Goal: Information Seeking & Learning: Learn about a topic

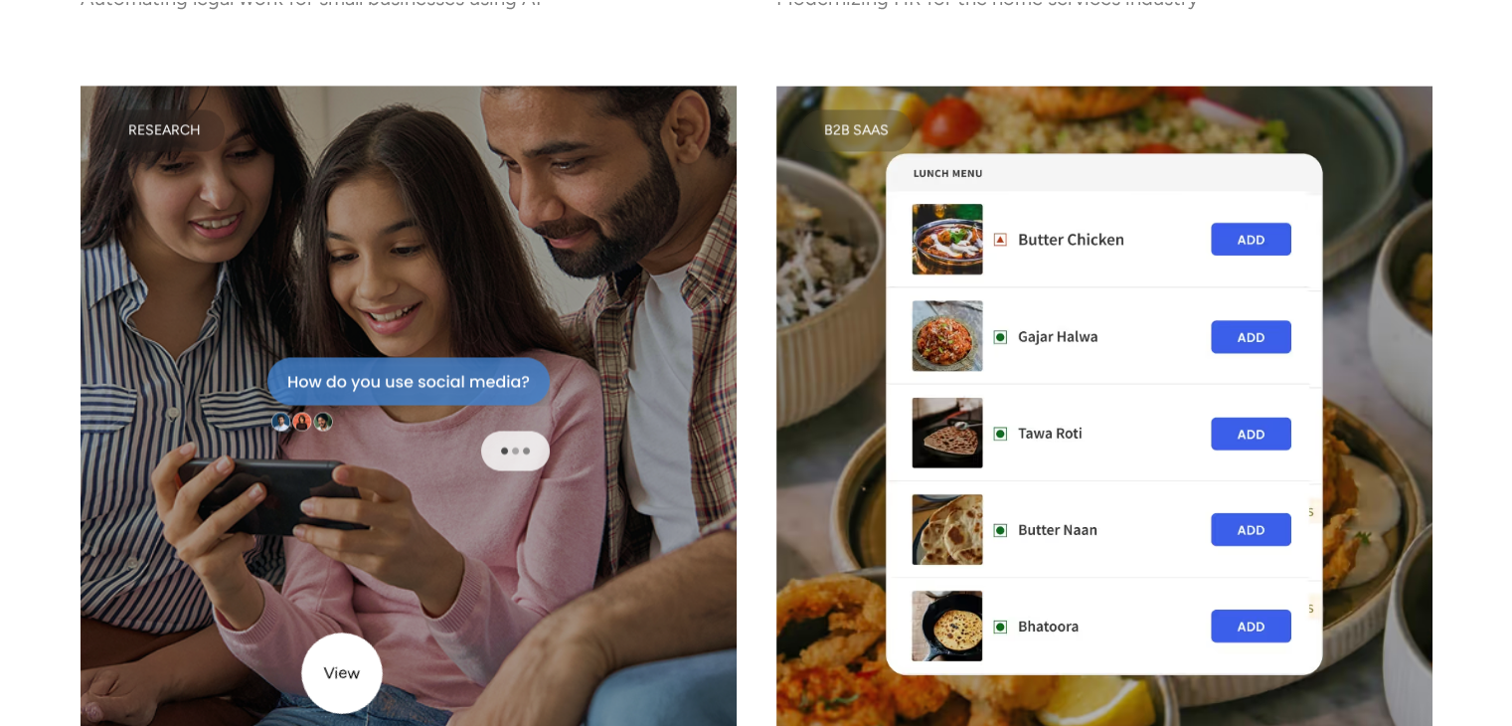
scroll to position [3181, 0]
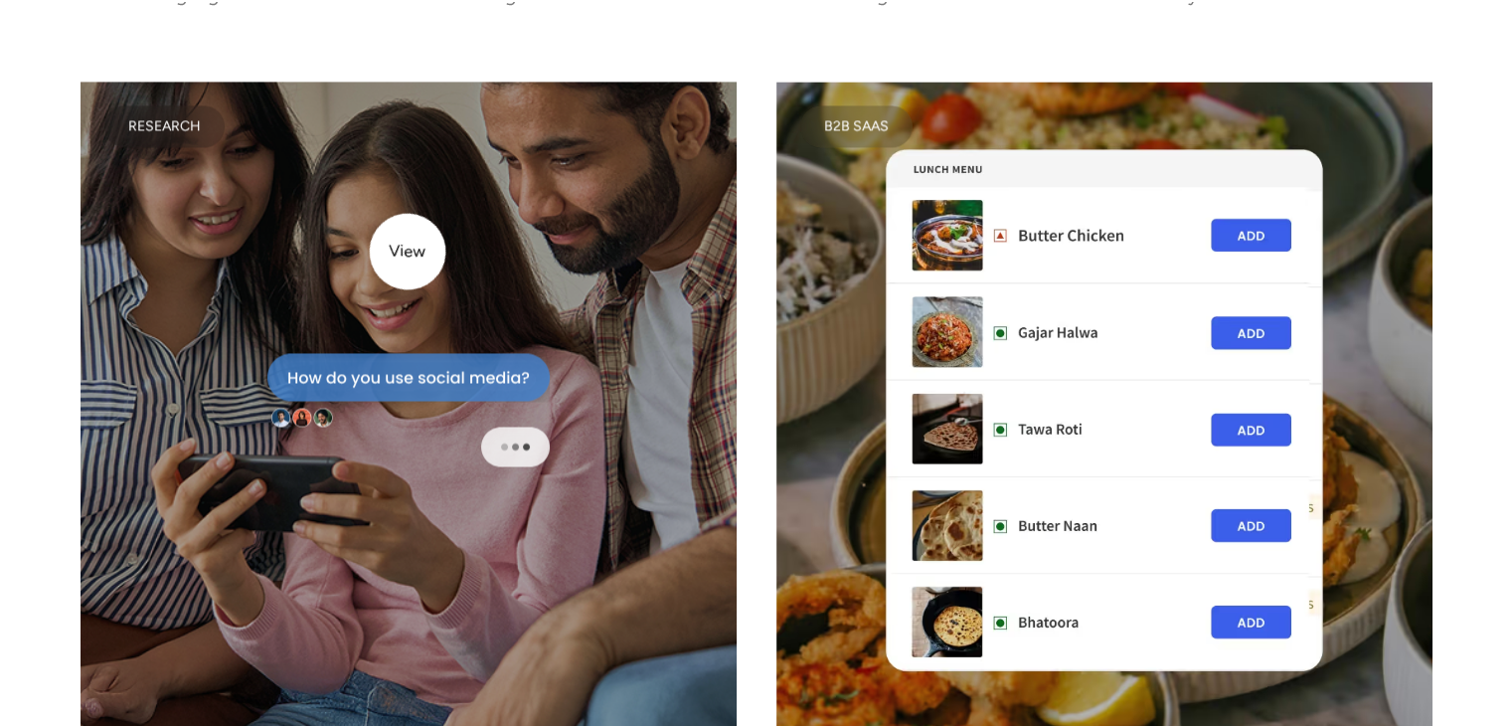
click at [408, 251] on div at bounding box center [409, 410] width 656 height 656
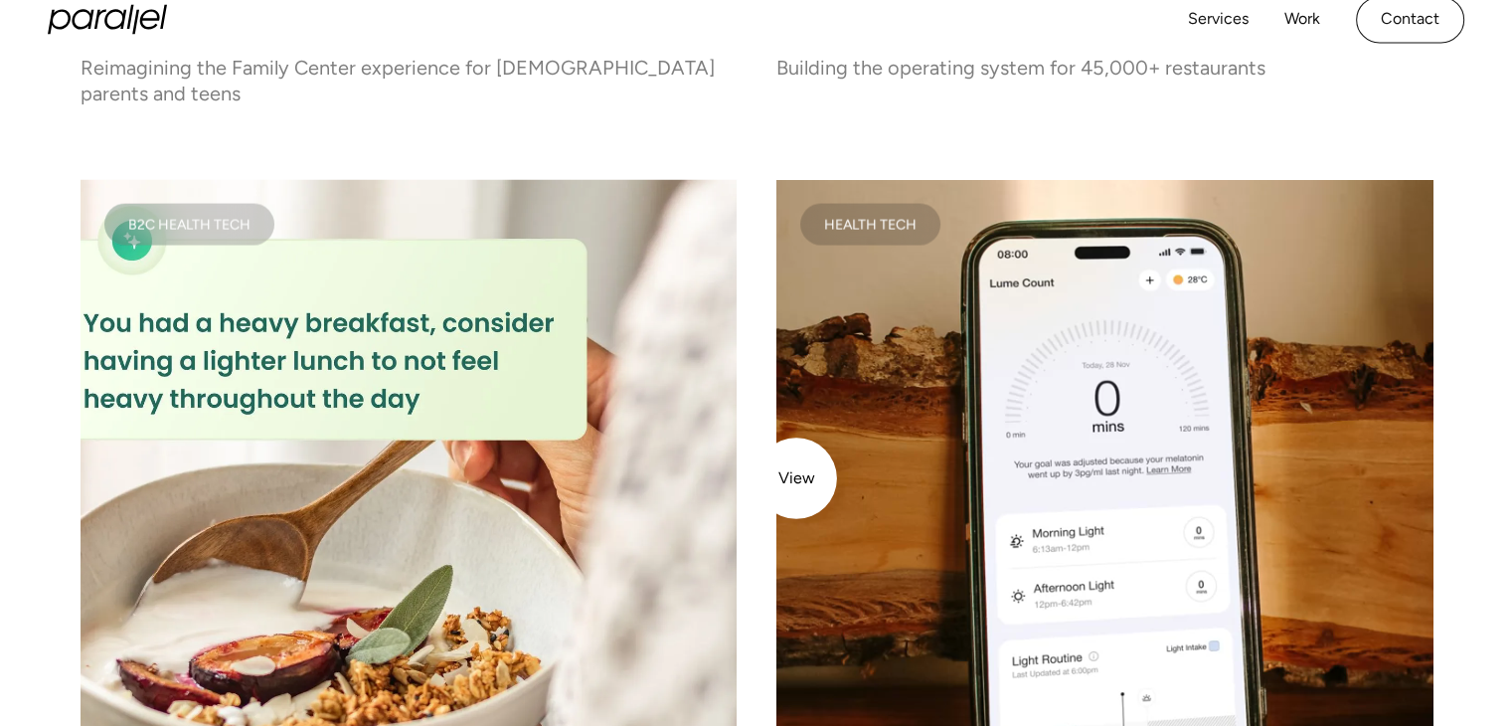
scroll to position [4035, 0]
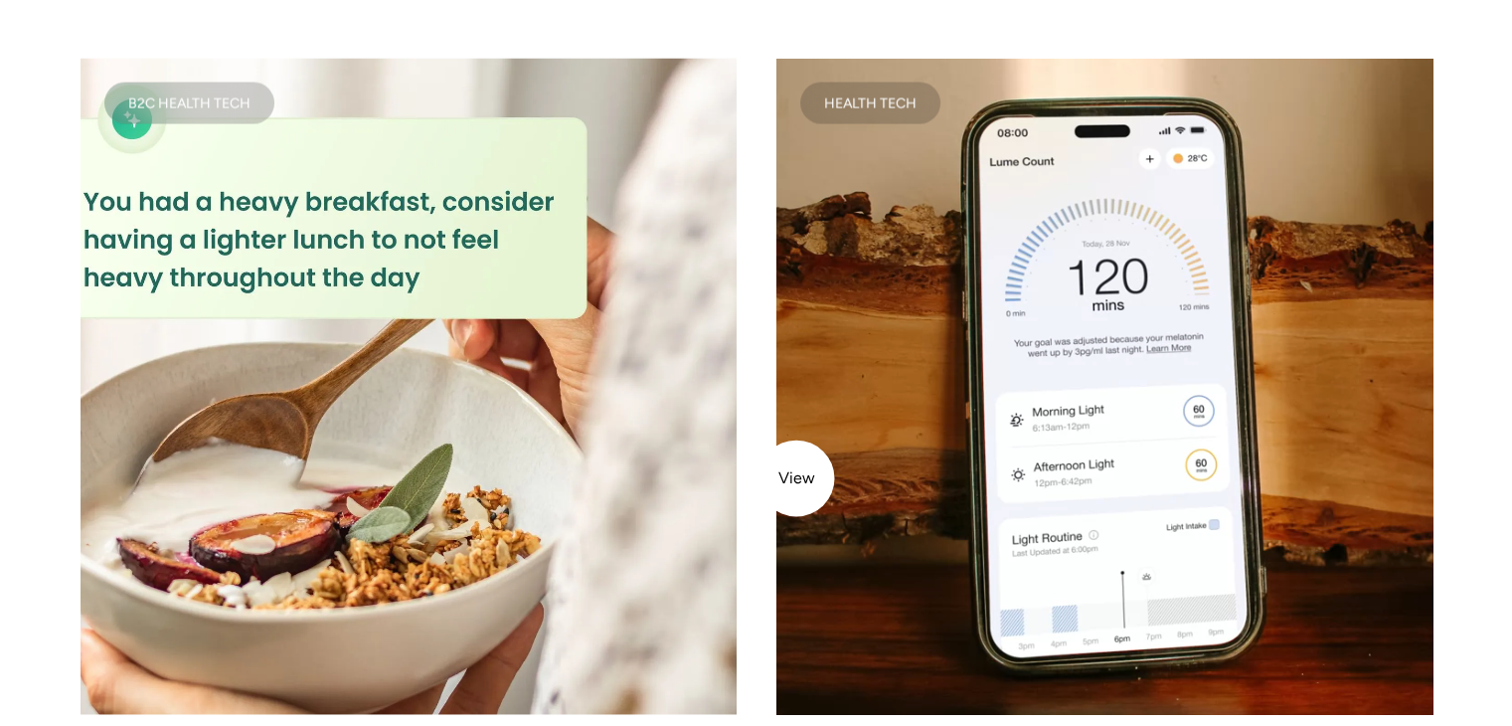
click at [796, 478] on video at bounding box center [1104, 387] width 656 height 656
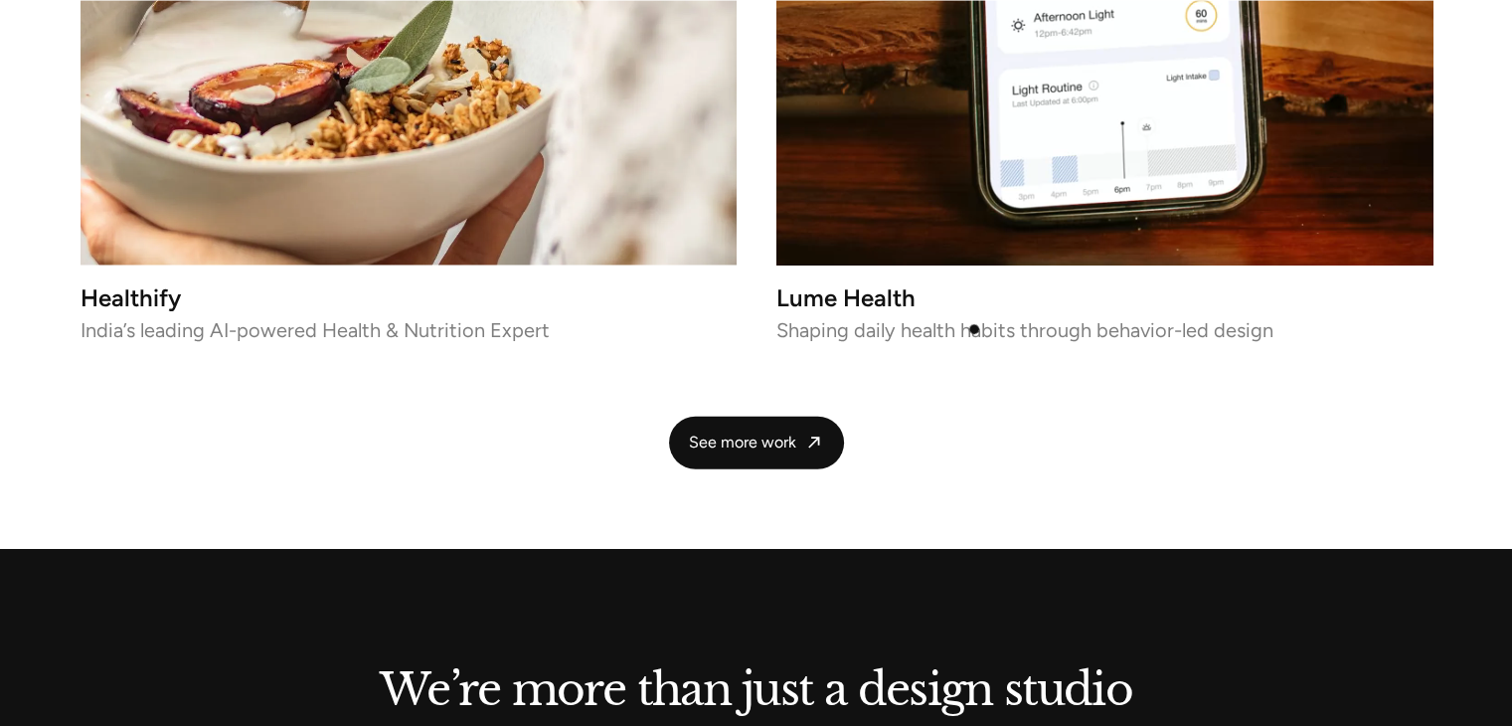
scroll to position [4485, 0]
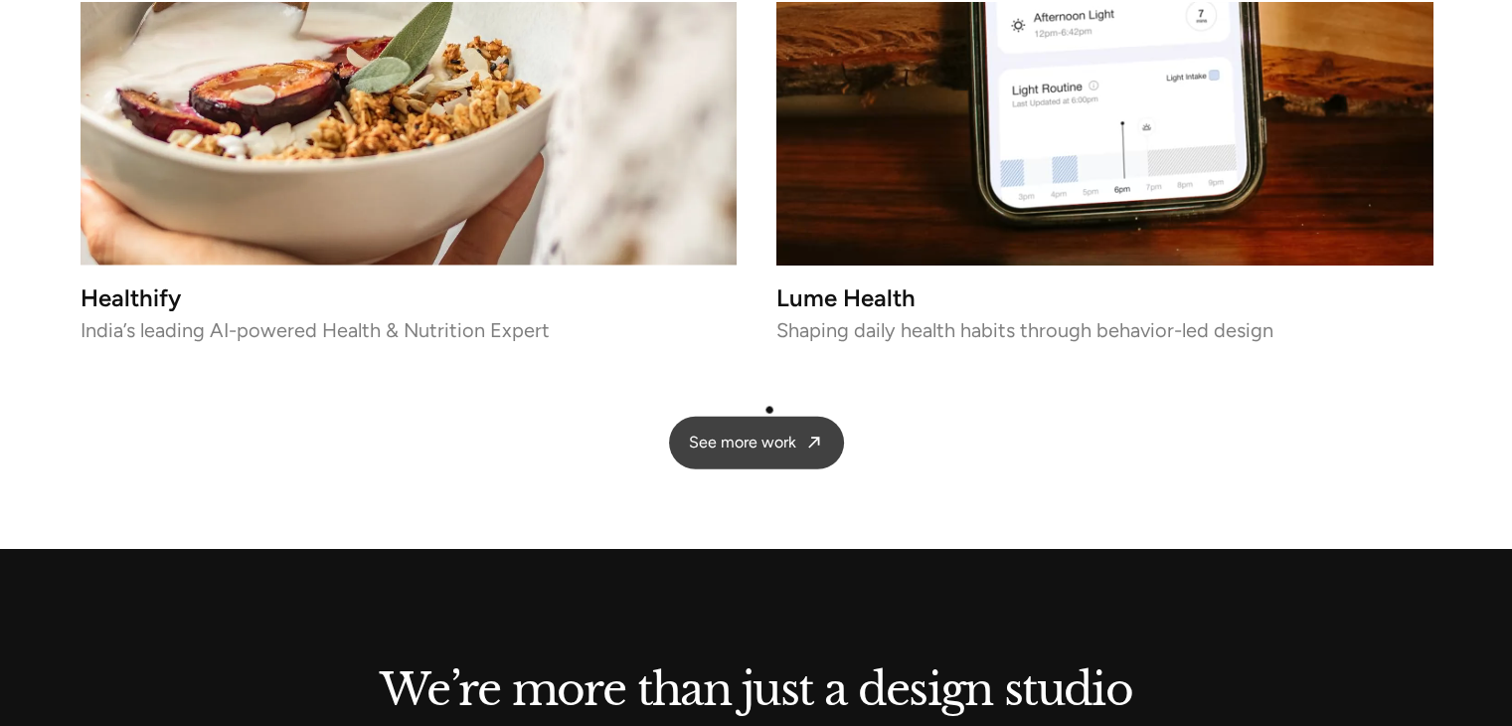
click at [769, 432] on span "See more work" at bounding box center [742, 442] width 107 height 21
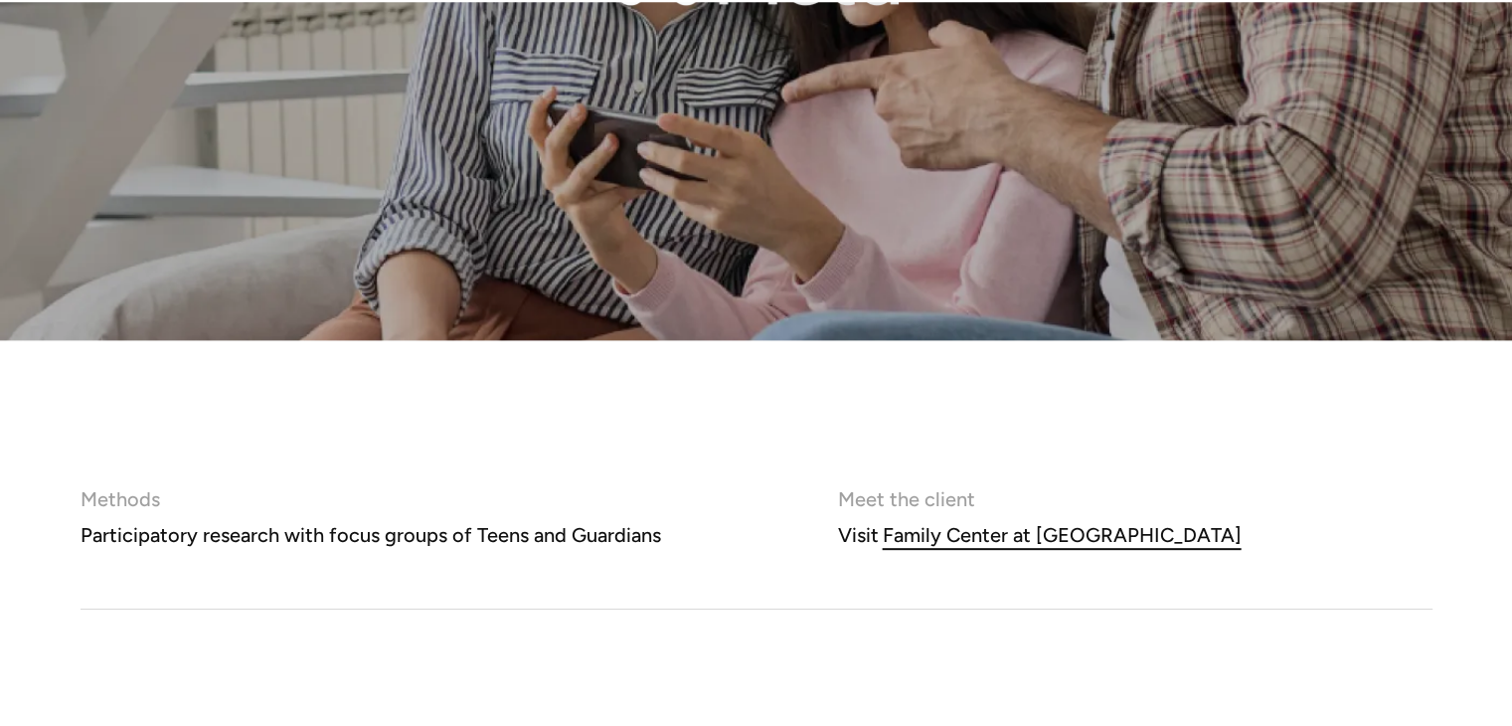
scroll to position [715, 0]
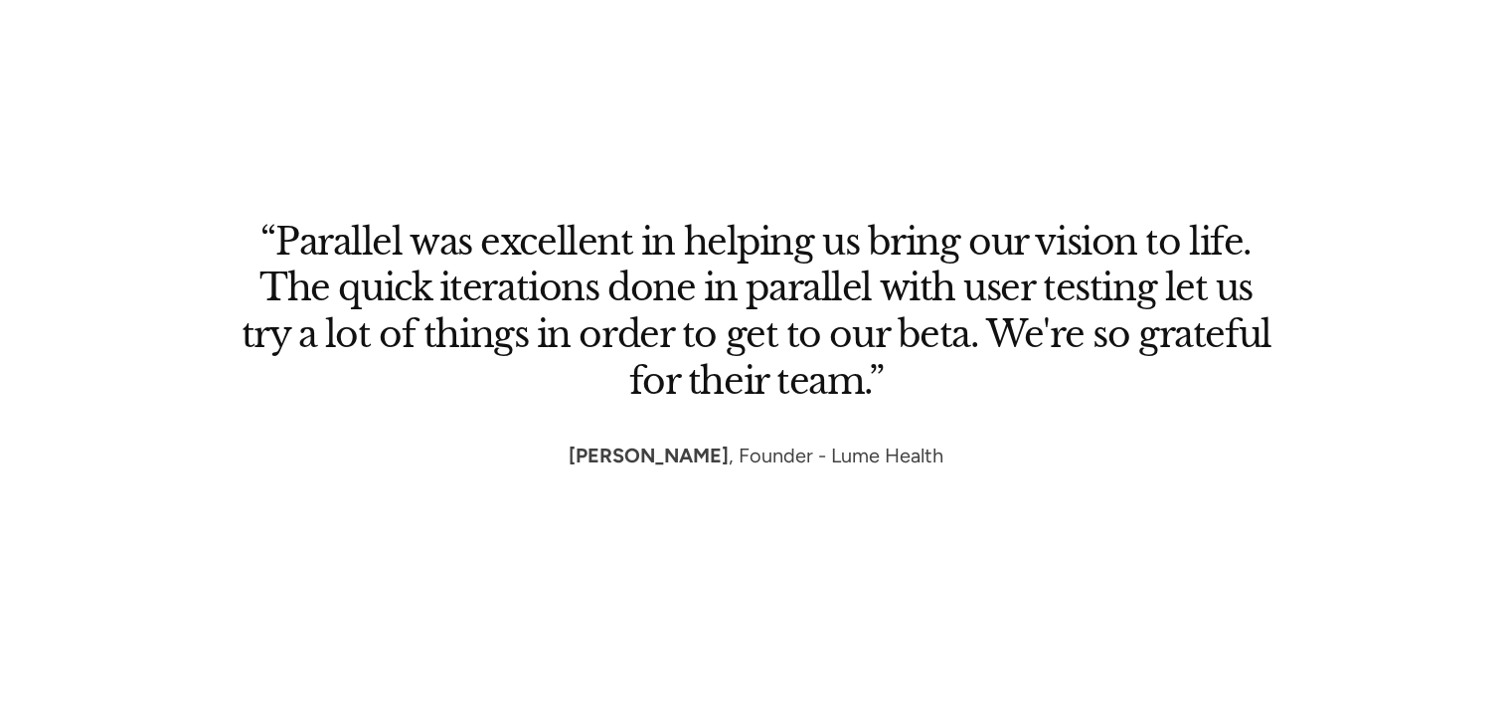
scroll to position [11159, 0]
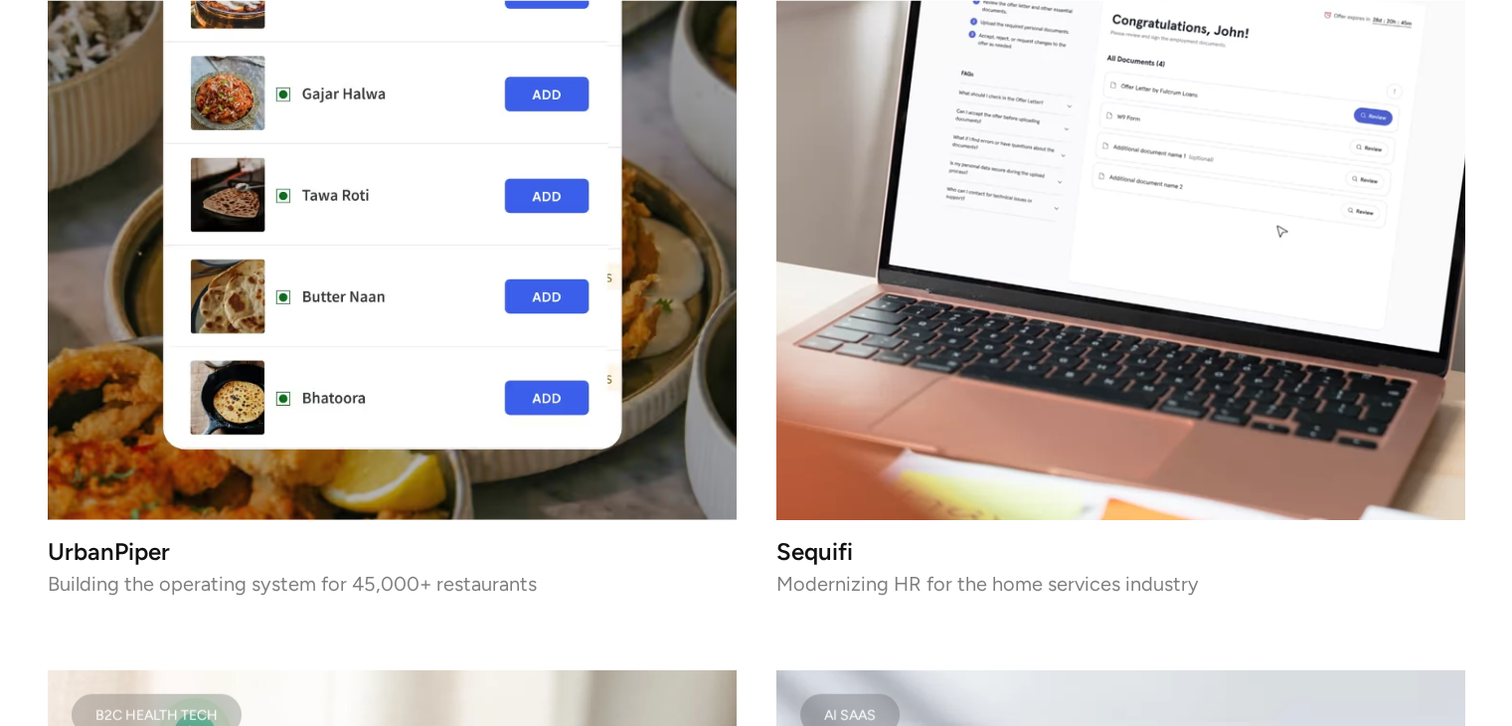
scroll to position [4897, 0]
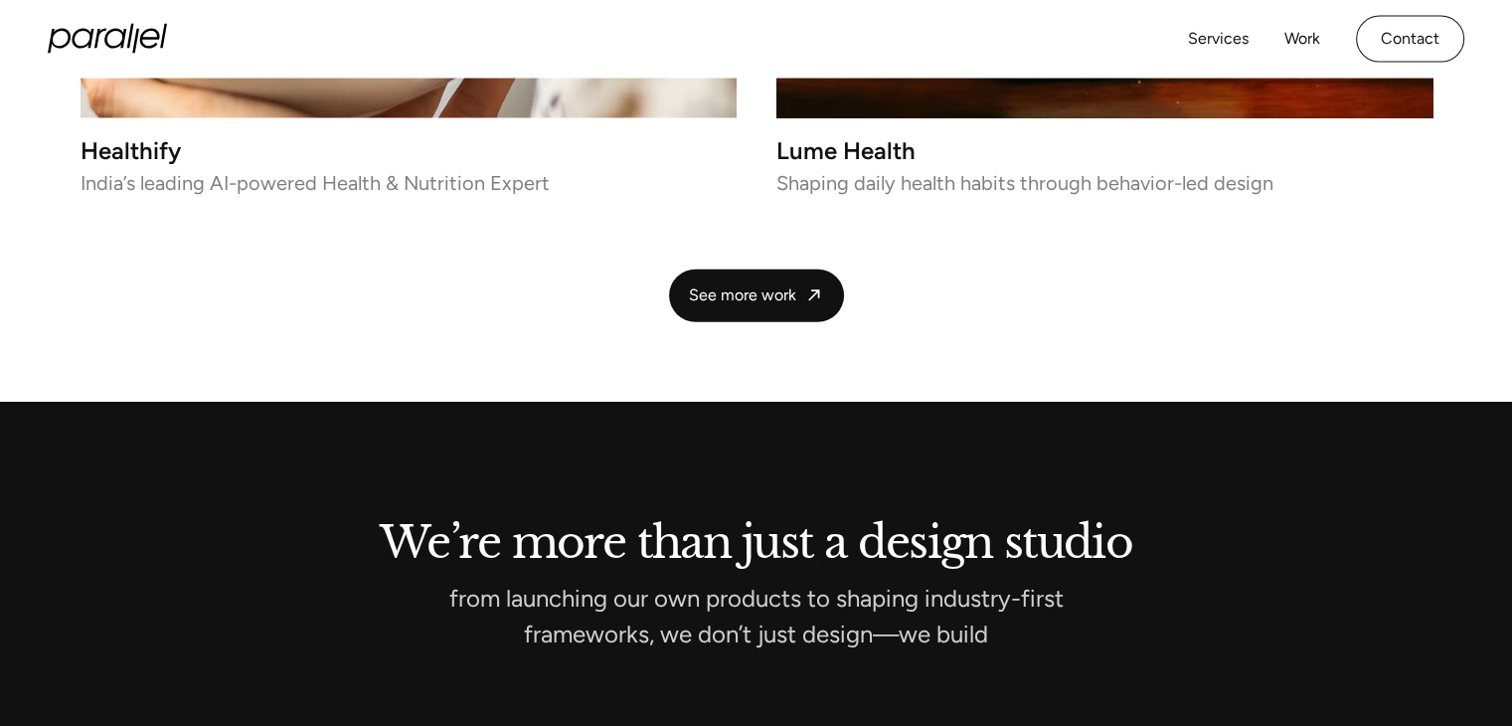
scroll to position [4632, 0]
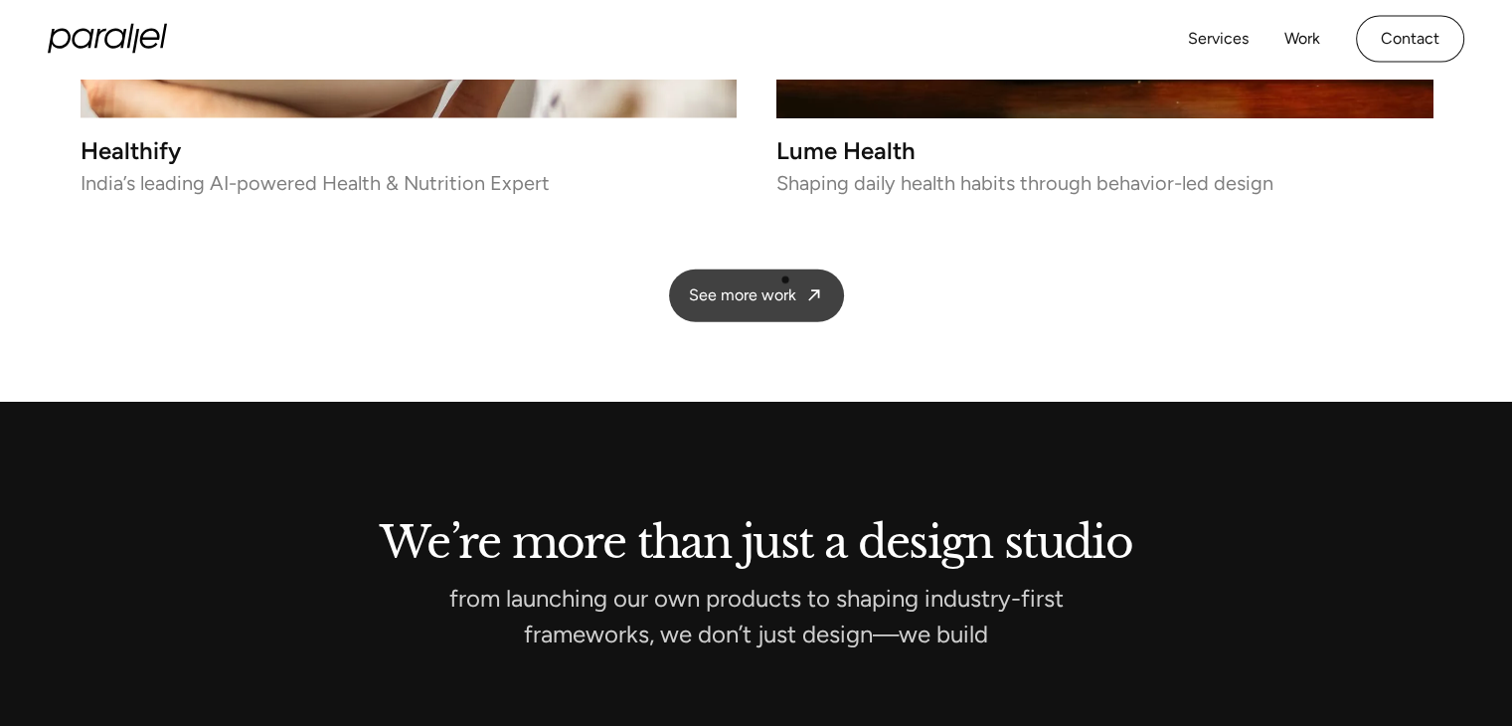
click at [785, 279] on link "See more work" at bounding box center [756, 295] width 175 height 53
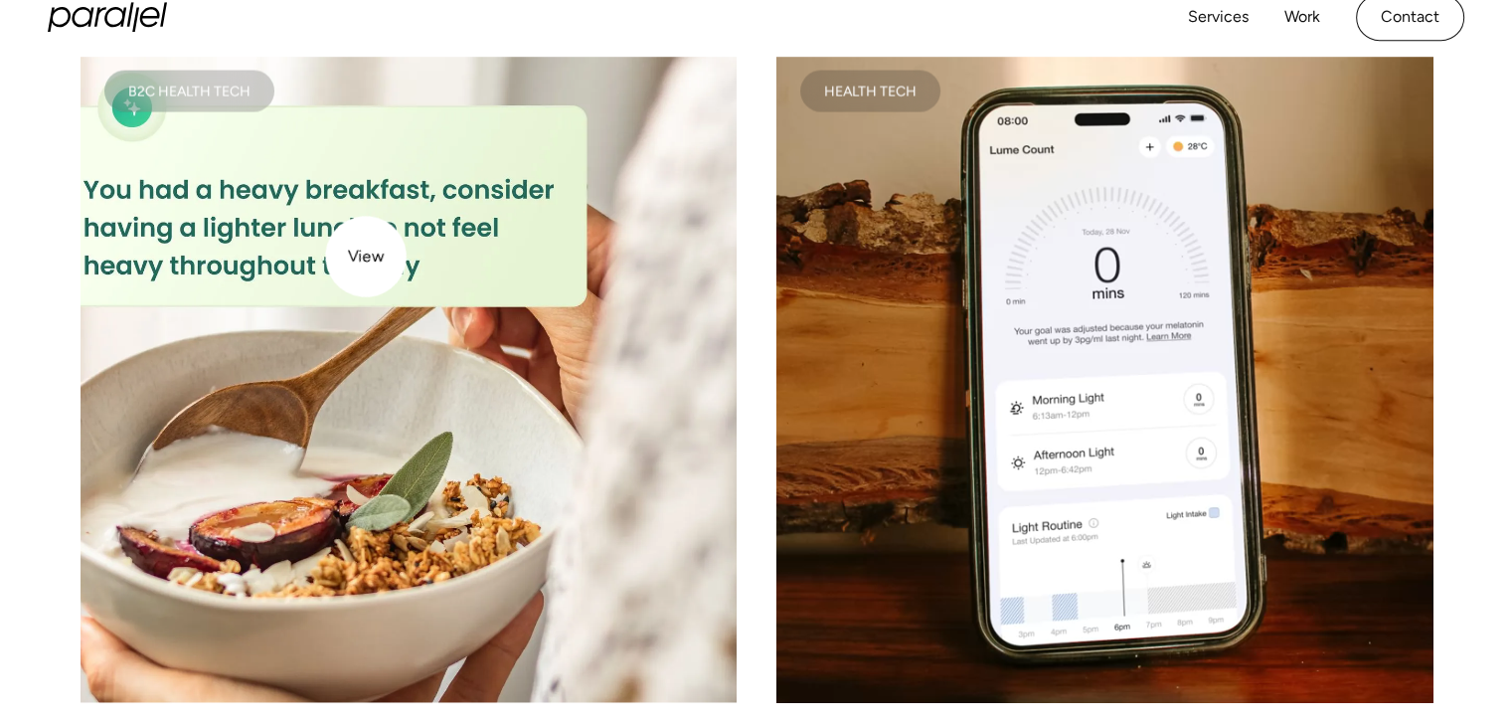
scroll to position [4045, 0]
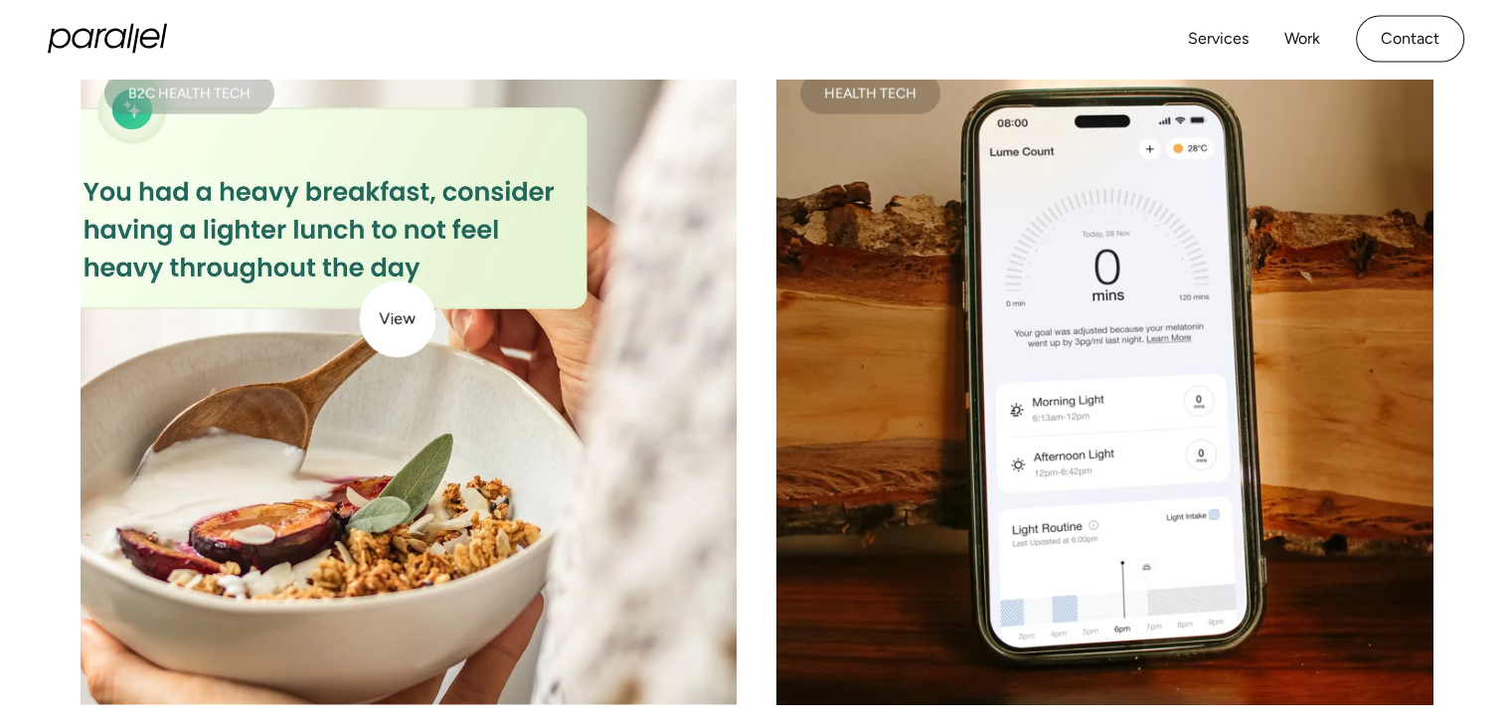
click at [398, 319] on img at bounding box center [409, 377] width 656 height 656
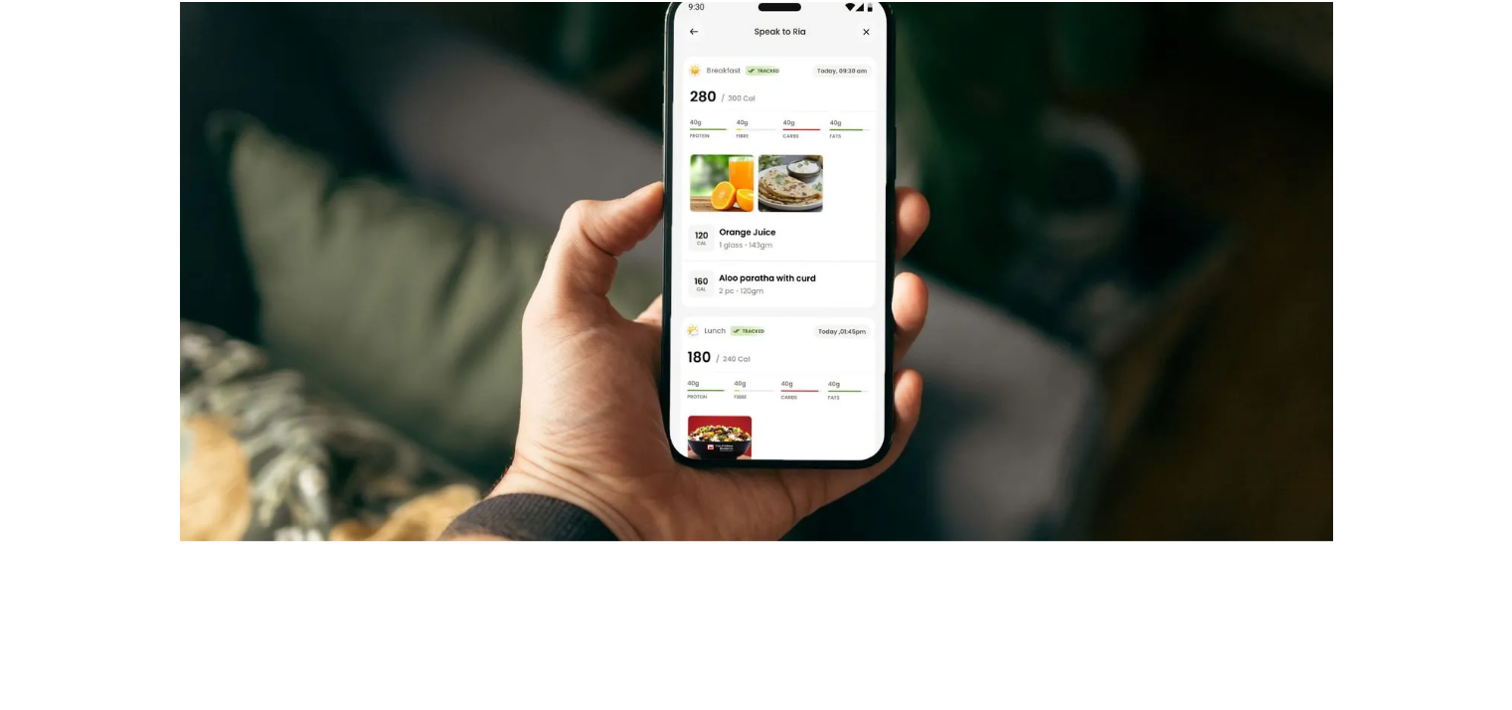
scroll to position [10374, 0]
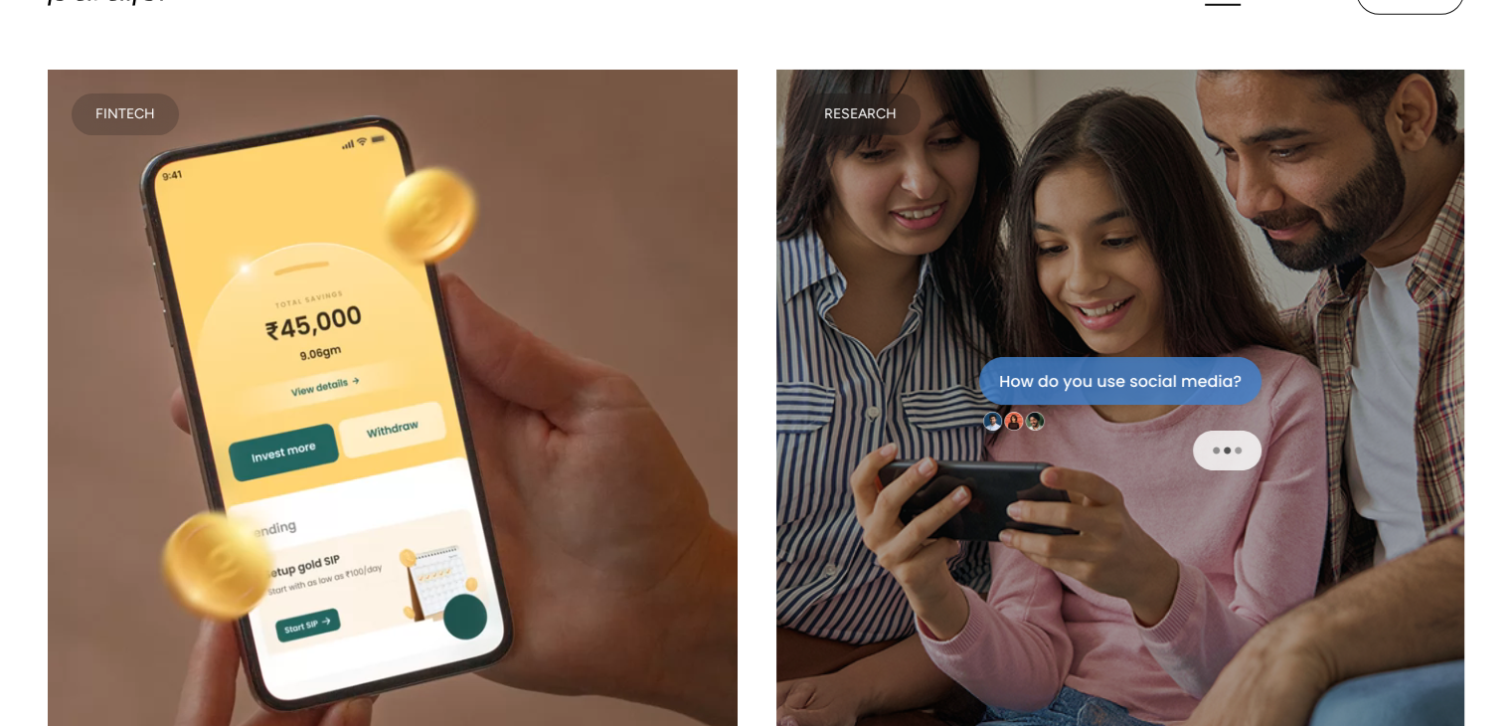
scroll to position [7393, 0]
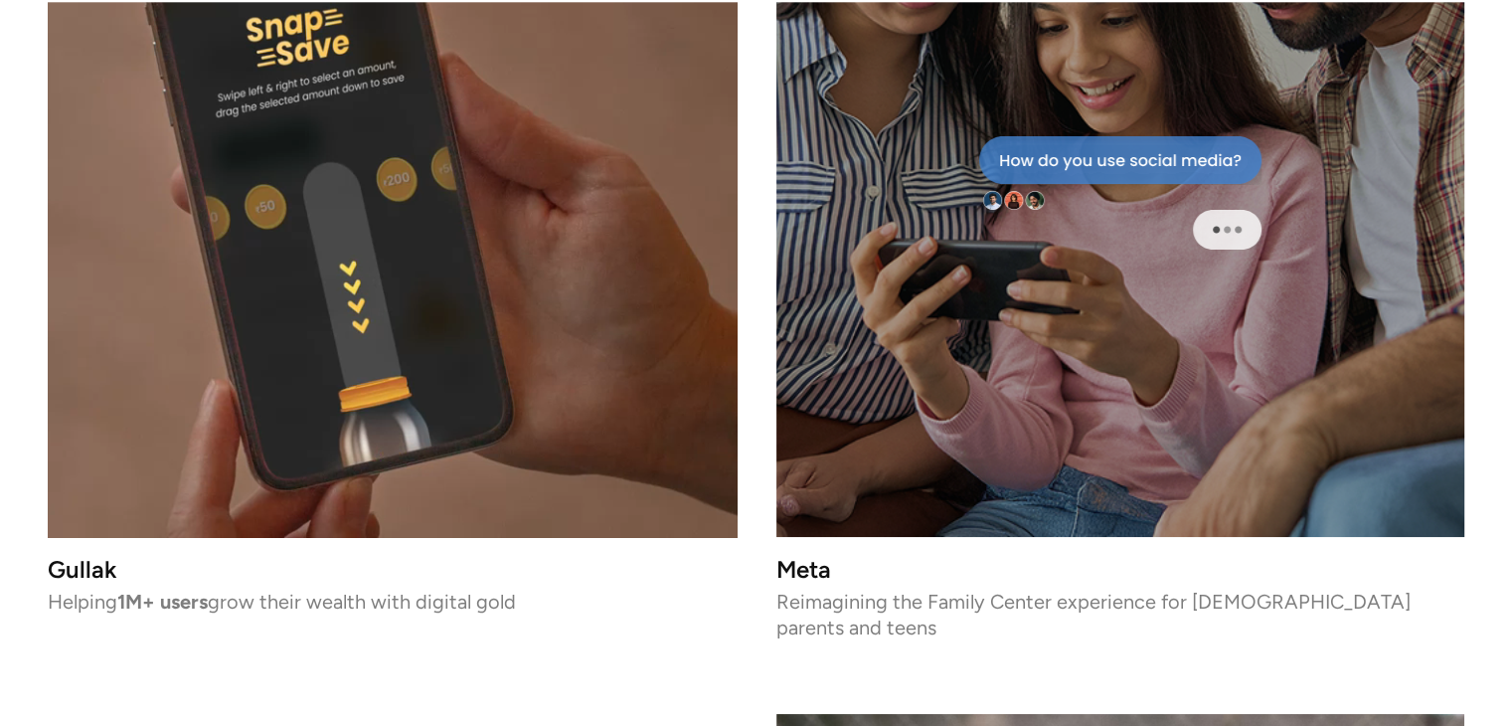
click at [424, 336] on video at bounding box center [392, 193] width 689 height 689
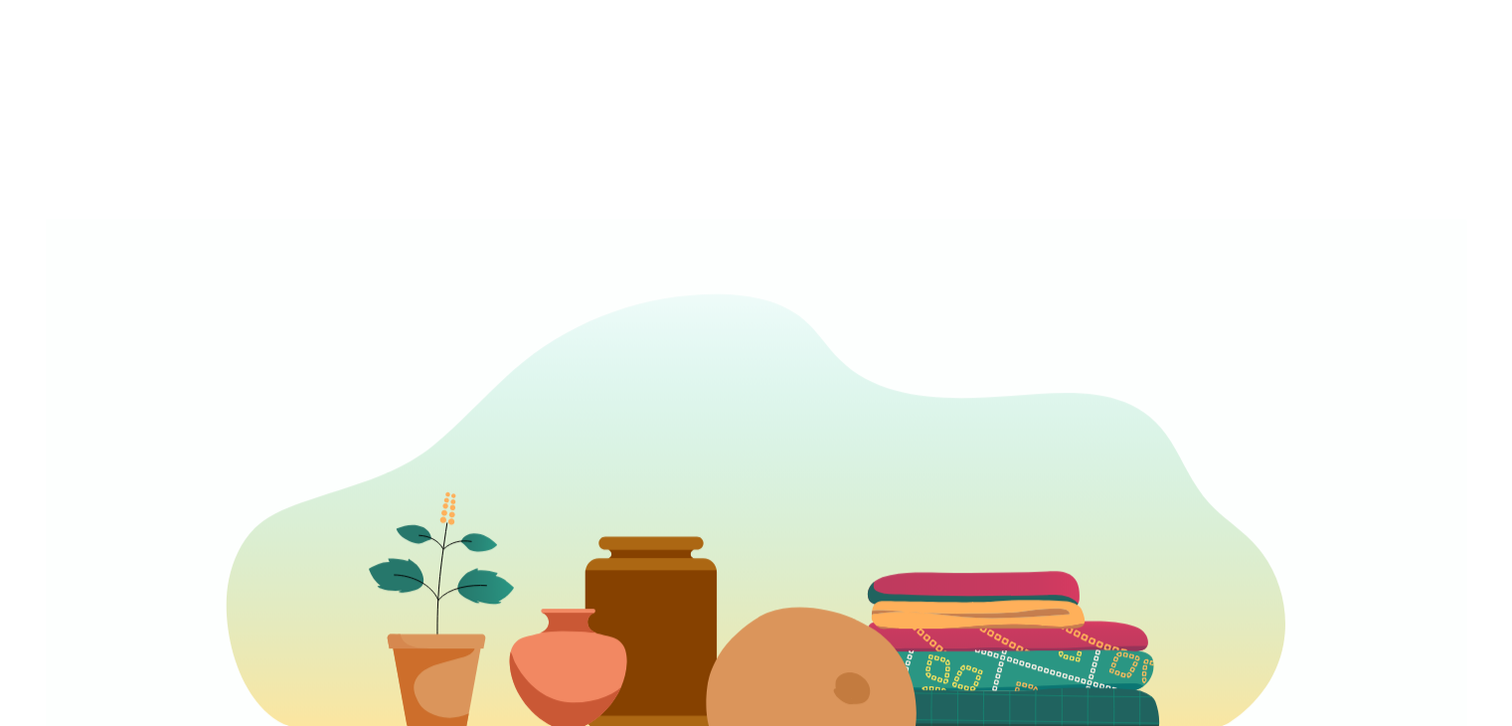
scroll to position [1042, 0]
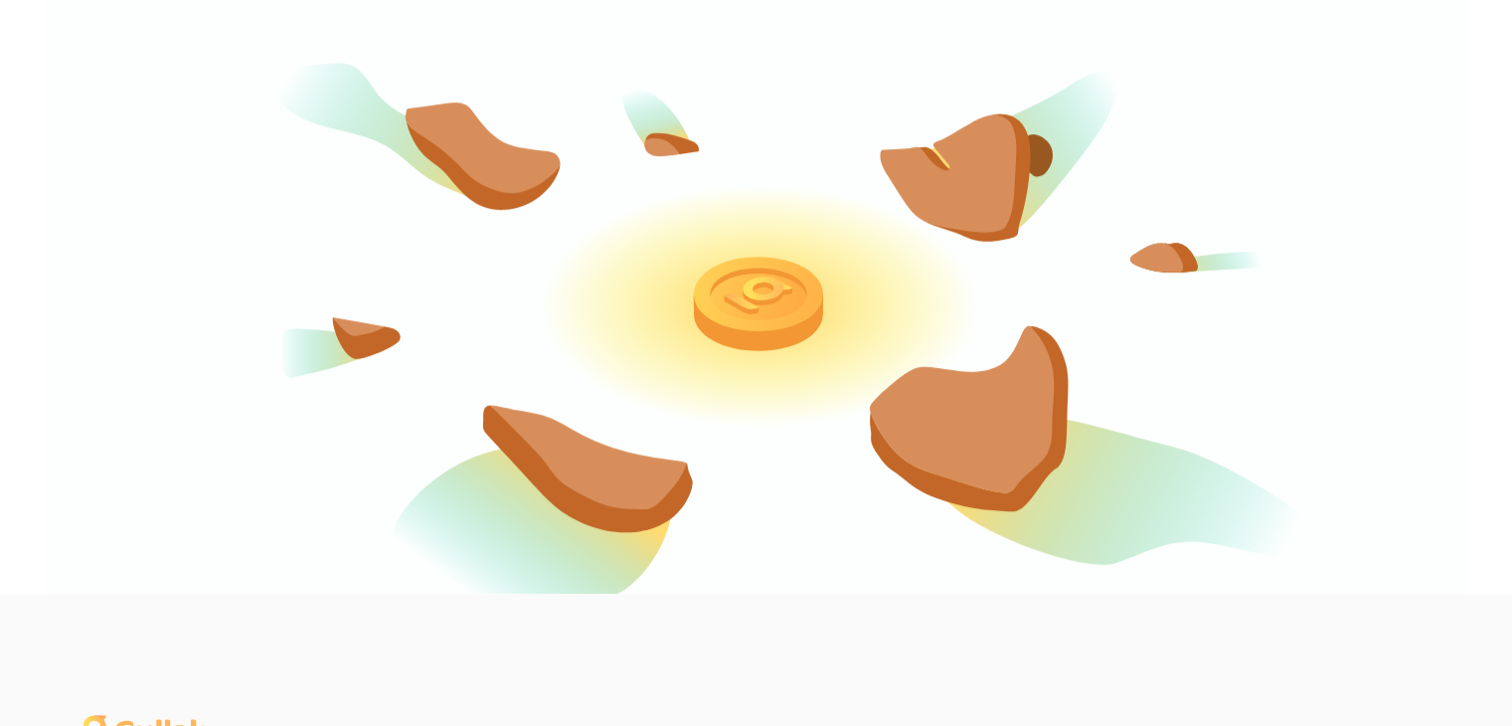
click at [705, 572] on icon at bounding box center [755, 231] width 1421 height 726
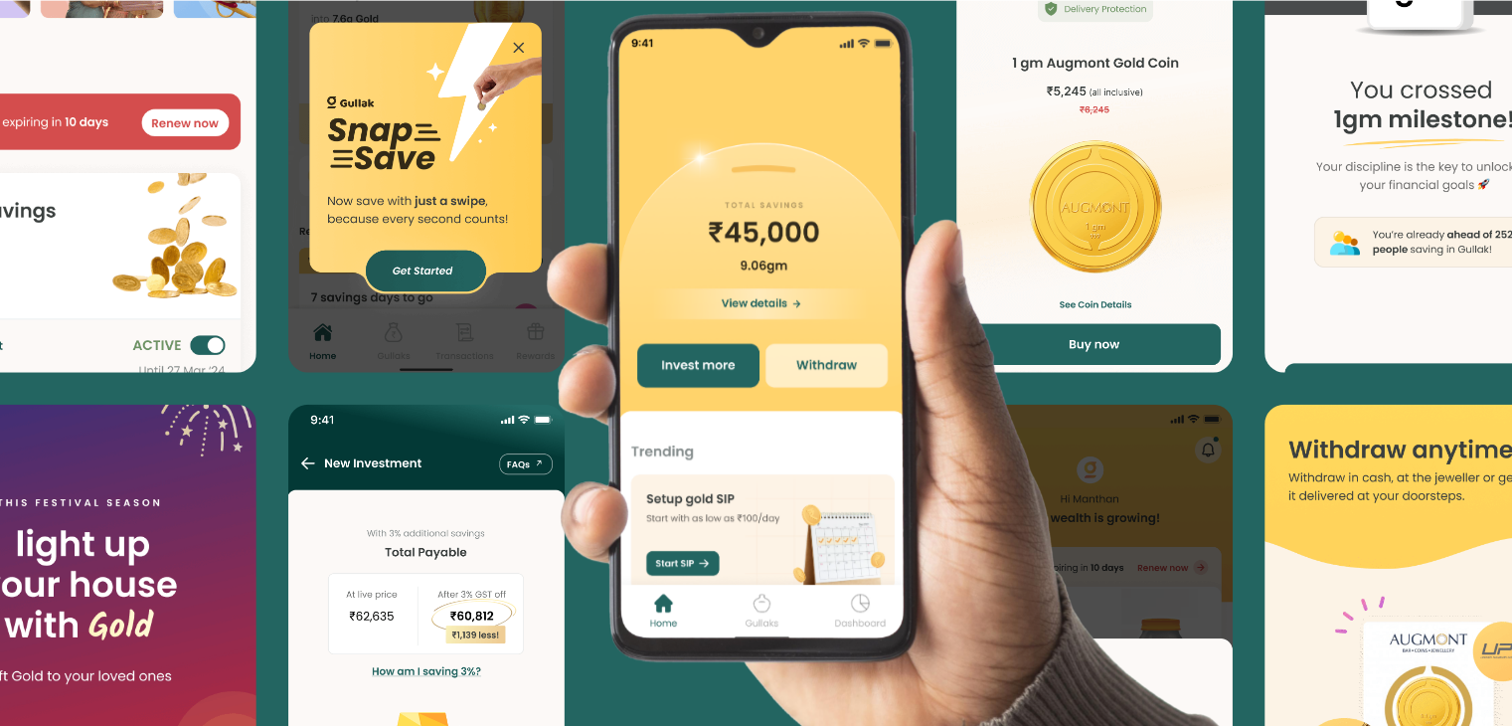
scroll to position [4898, 0]
